Goal: Manage account settings

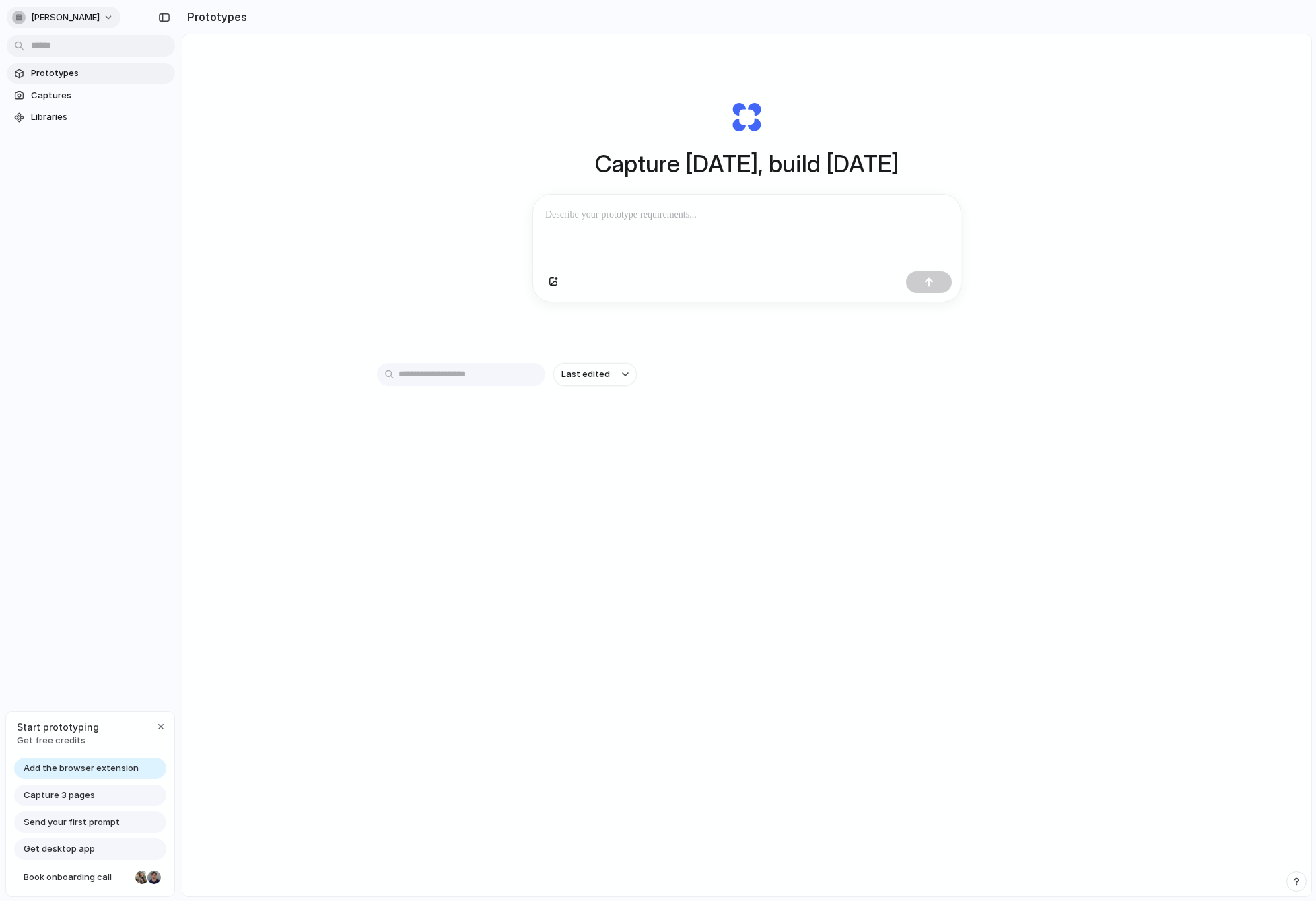
click at [47, 16] on span "[PERSON_NAME]" at bounding box center [65, 18] width 68 height 14
click at [333, 748] on div "Settings Invite members Change theme Sign out" at bounding box center [658, 450] width 1316 height 901
